Goal: Task Accomplishment & Management: Complete application form

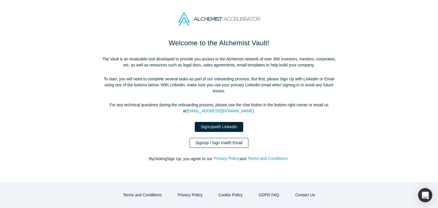
click at [218, 138] on link "Sign Up / Sign In with Email" at bounding box center [219, 143] width 59 height 10
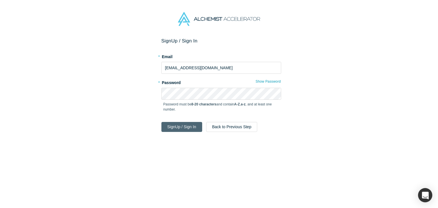
click at [186, 127] on button "Sign Up / Sign In" at bounding box center [182, 127] width 41 height 10
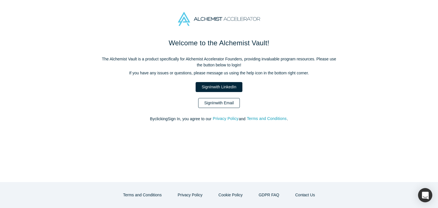
click at [216, 100] on link "Sign In with Email" at bounding box center [219, 103] width 42 height 10
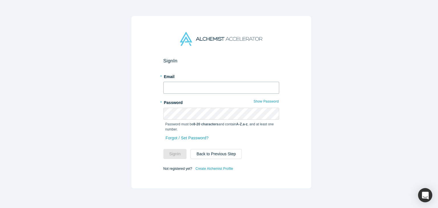
click at [198, 86] on input "text" at bounding box center [222, 88] width 116 height 12
click at [311, 84] on div "Sign In * Email * Password Show Password Password must be 8-20 characters and c…" at bounding box center [221, 106] width 443 height 213
